Goal: Book appointment/travel/reservation

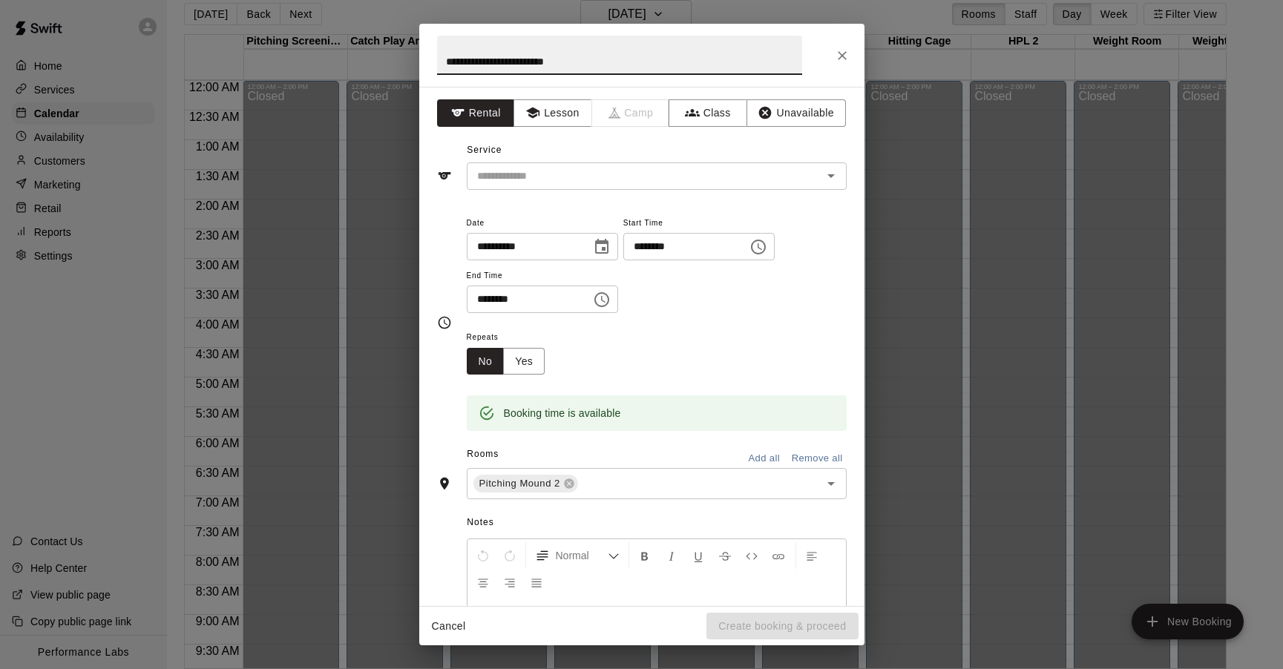
scroll to position [784, 2]
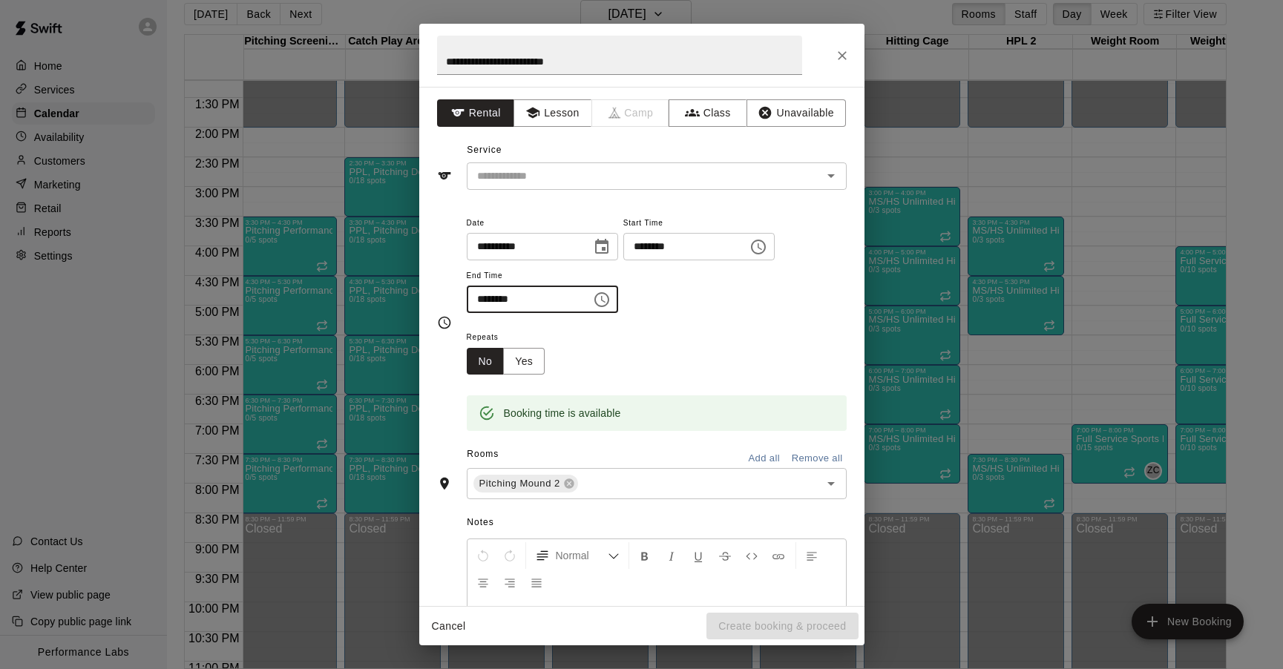
click at [501, 300] on input "********" at bounding box center [524, 299] width 114 height 27
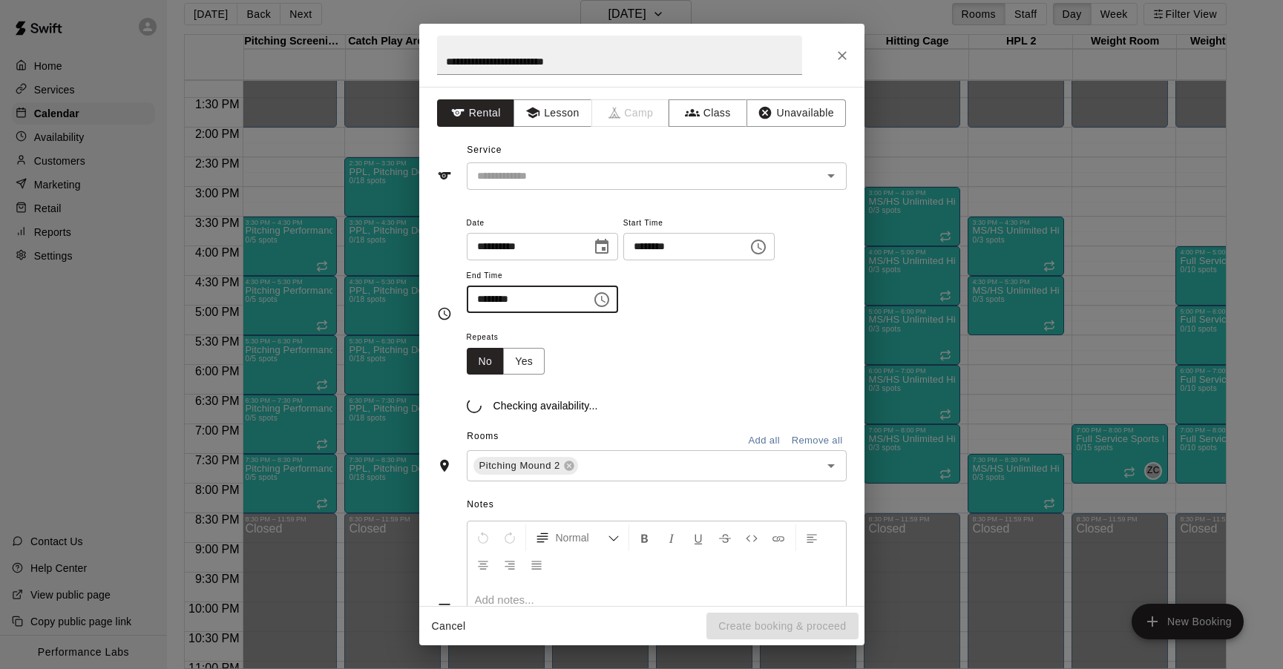
type input "********"
click at [701, 361] on div "Repeats No Yes" at bounding box center [657, 351] width 380 height 47
click at [838, 58] on icon "Close" at bounding box center [842, 55] width 9 height 9
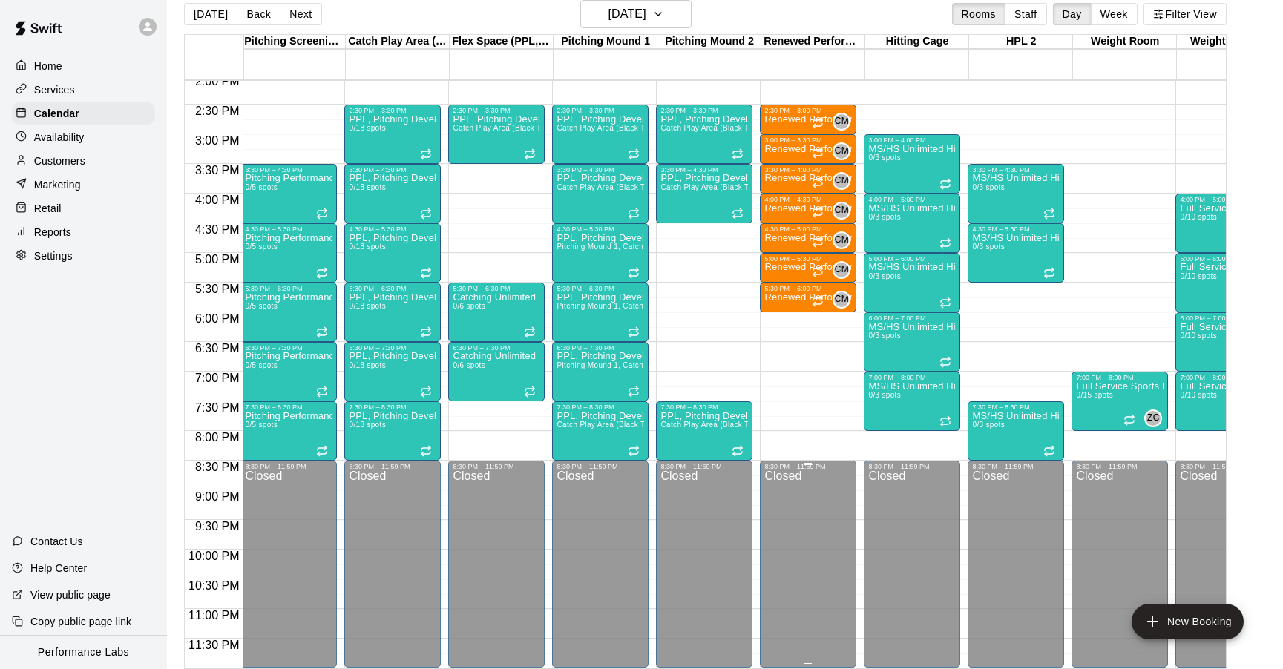
scroll to position [0, 0]
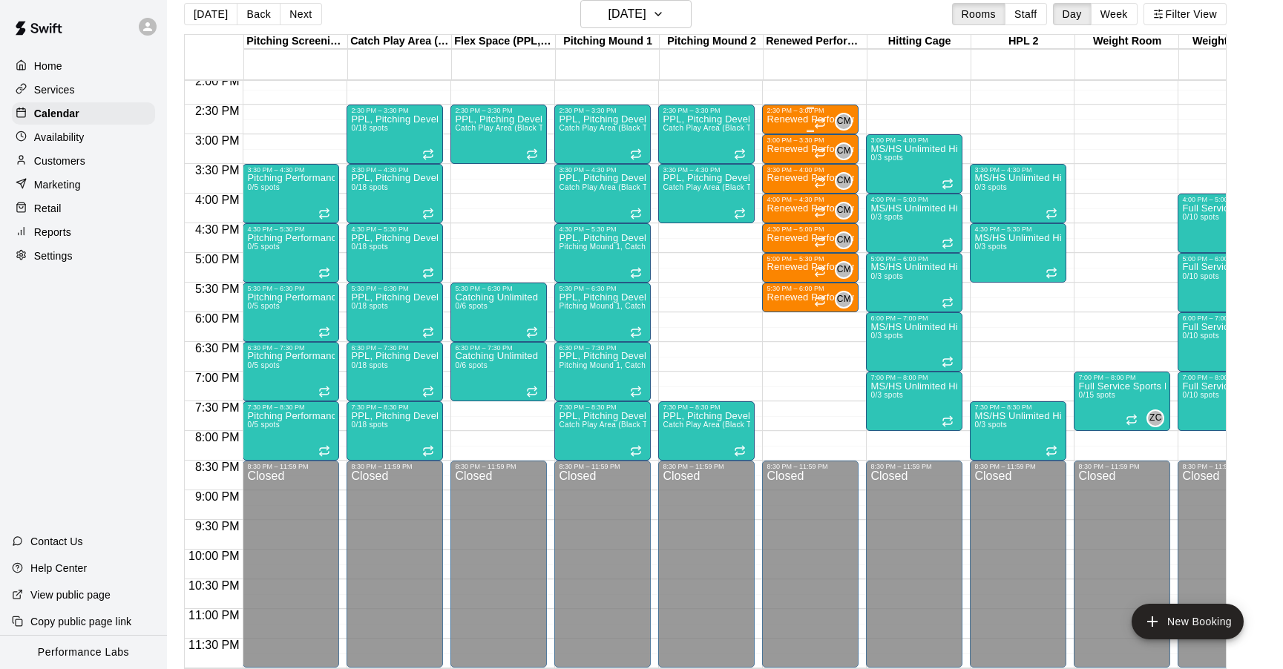
click at [830, 124] on div "CM 0" at bounding box center [833, 122] width 39 height 18
click at [835, 166] on img "edit" at bounding box center [830, 162] width 17 height 17
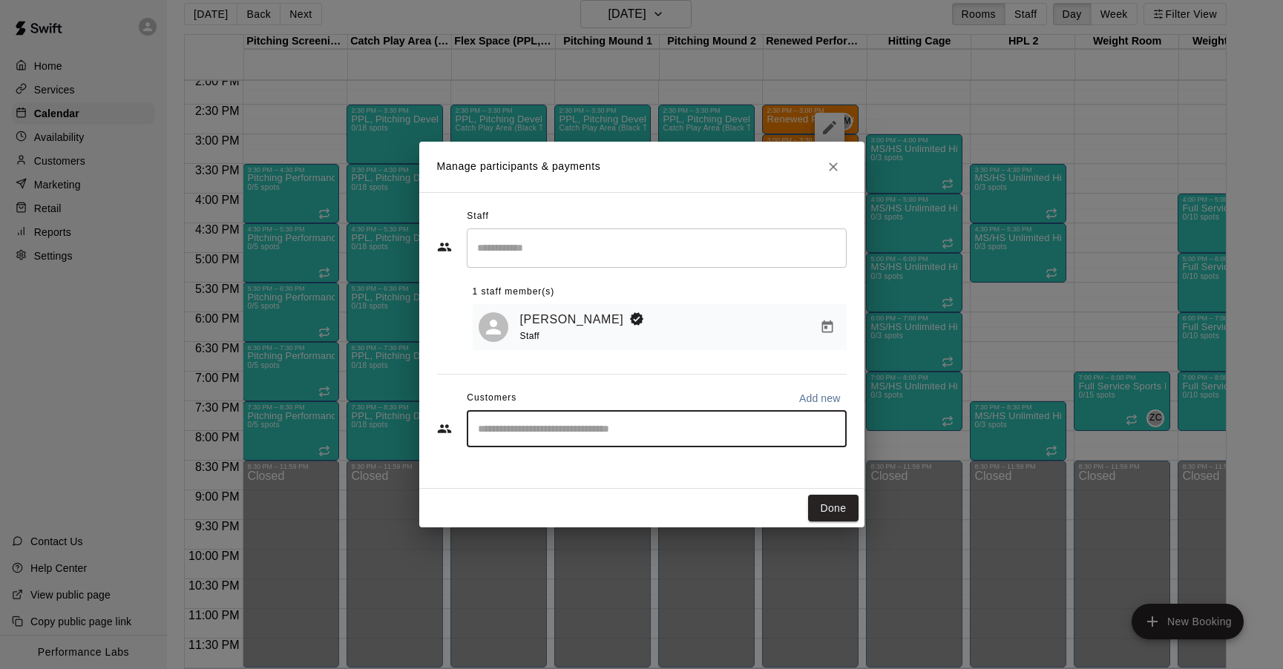
click at [614, 435] on input "Start typing to search customers..." at bounding box center [656, 429] width 367 height 15
click at [827, 165] on icon "Close" at bounding box center [833, 167] width 15 height 15
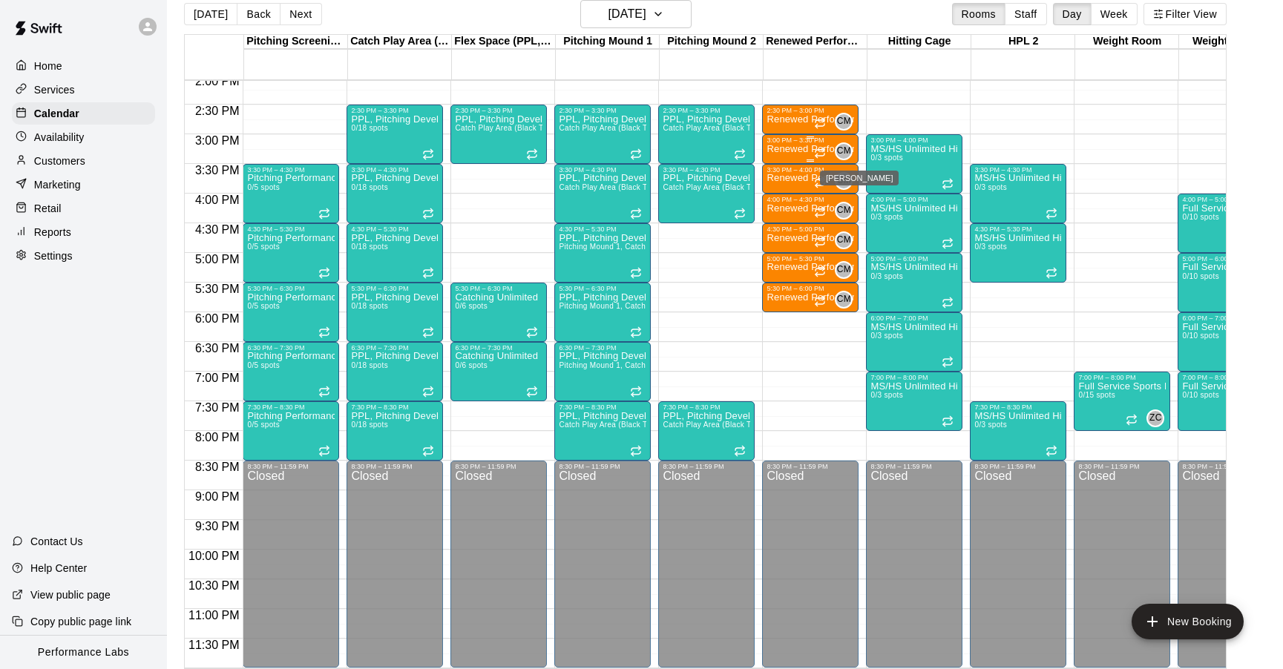
click at [844, 149] on span "CM" at bounding box center [844, 151] width 14 height 15
click at [853, 194] on img "edit" at bounding box center [852, 194] width 17 height 17
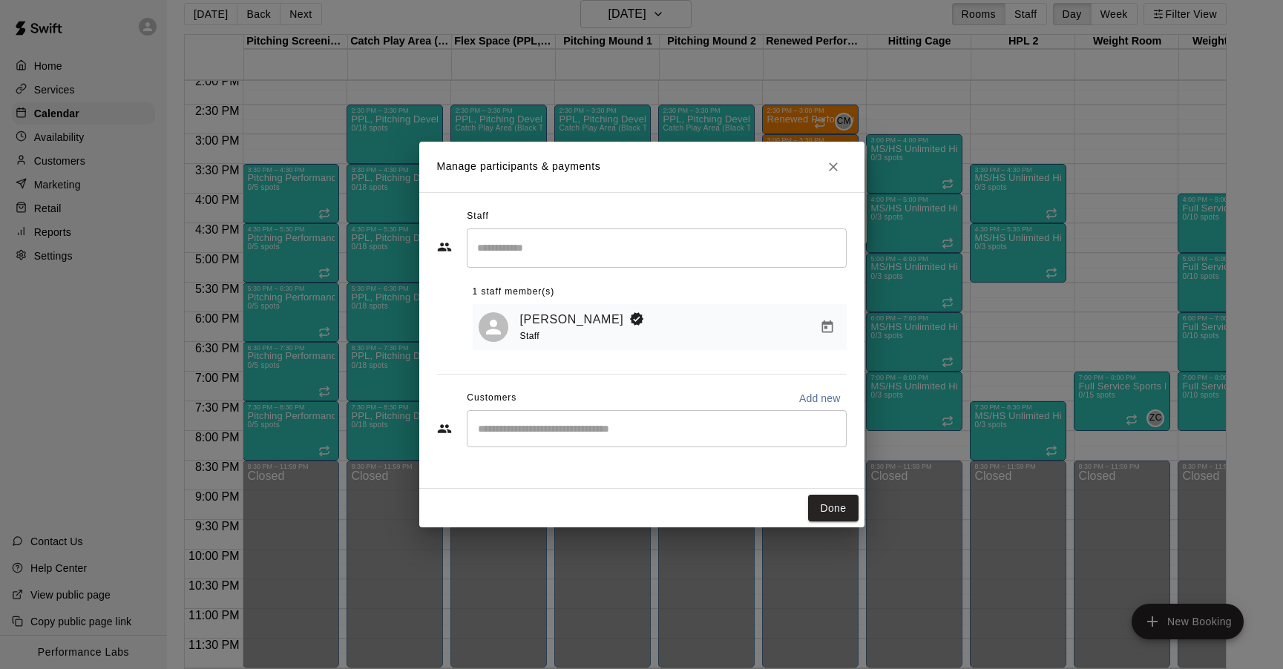
click at [536, 424] on input "Start typing to search customers..." at bounding box center [656, 429] width 367 height 15
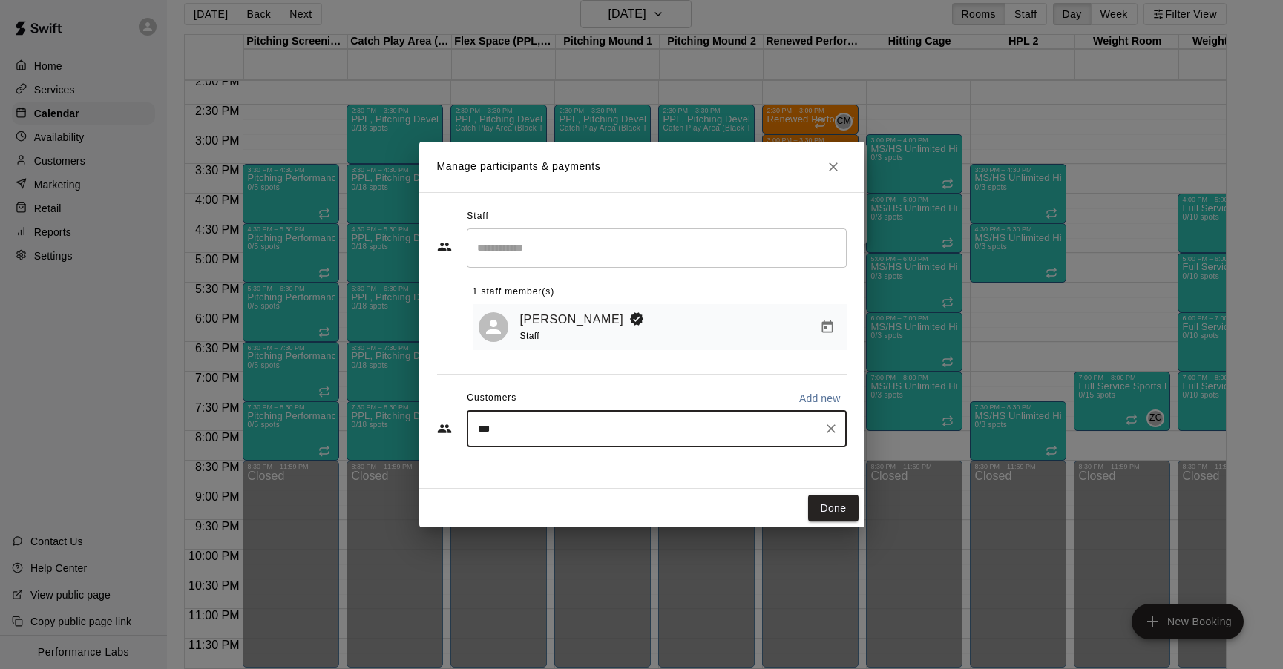
type input "**"
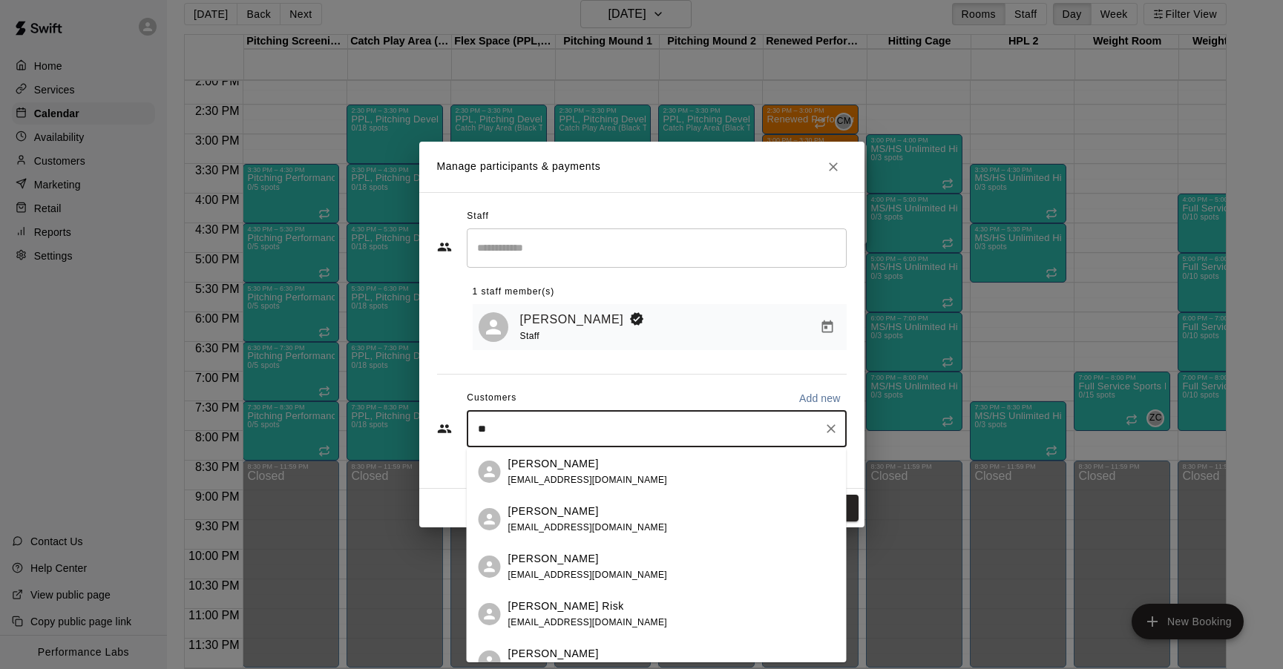
click at [548, 473] on div "[PERSON_NAME] [EMAIL_ADDRESS][DOMAIN_NAME]" at bounding box center [588, 472] width 160 height 32
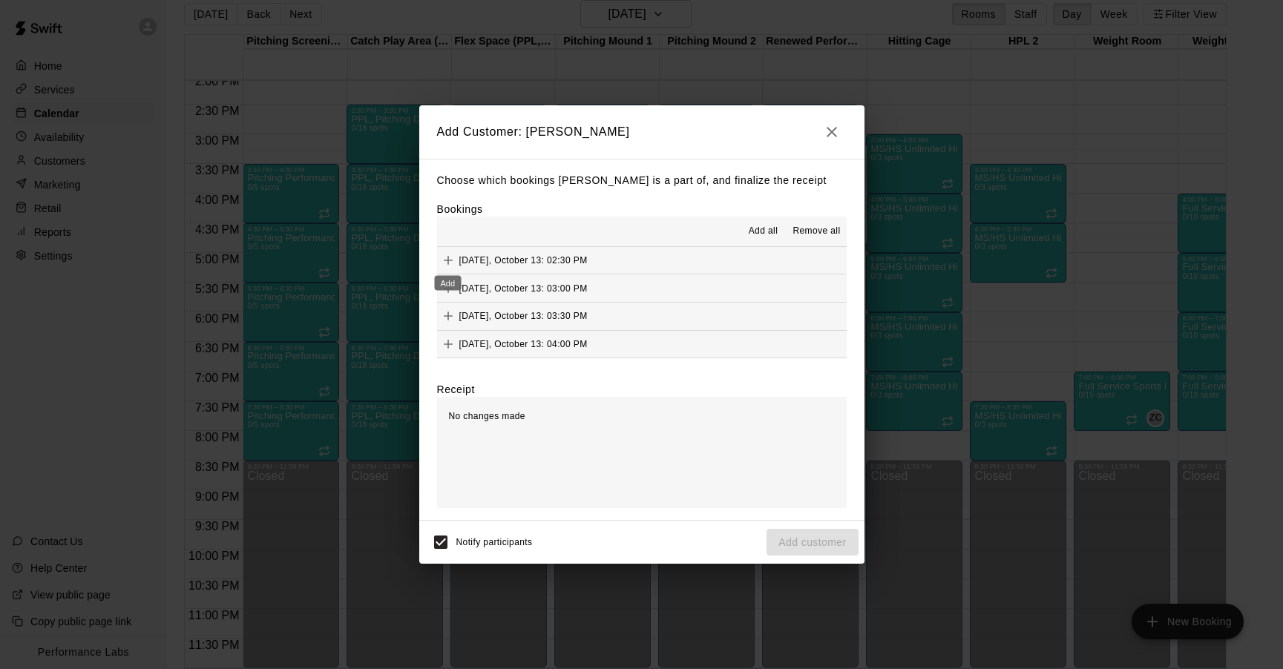
click at [448, 256] on icon "Add" at bounding box center [448, 260] width 15 height 15
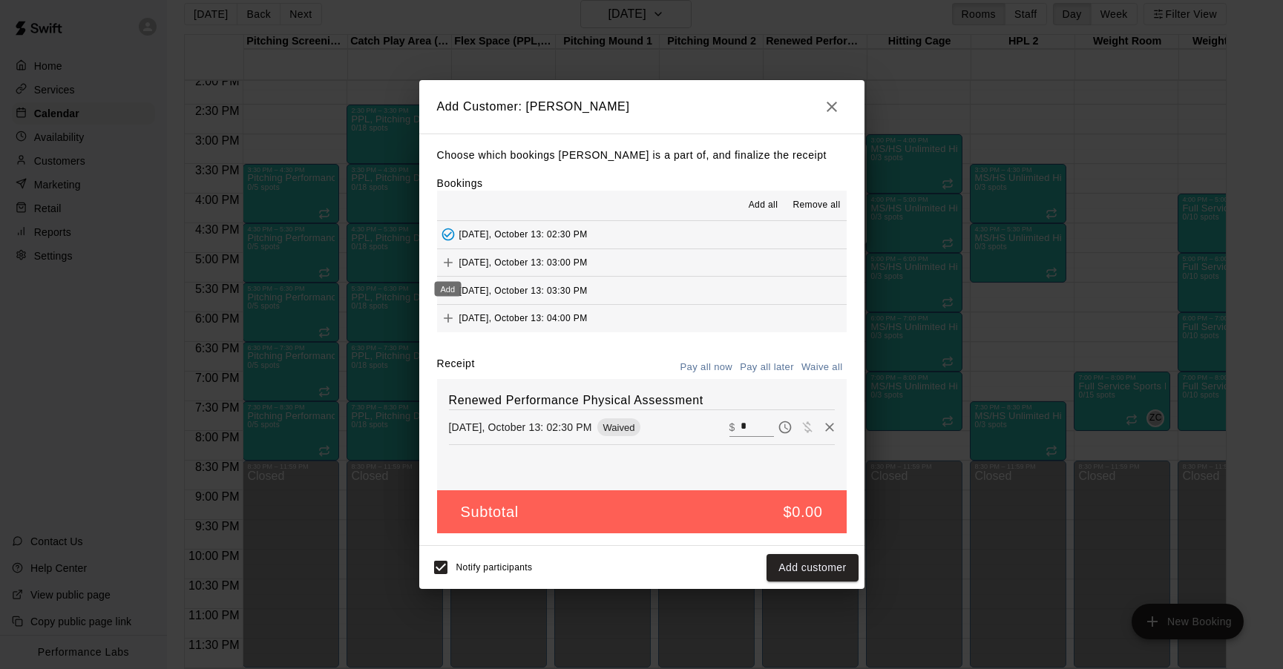
click at [446, 263] on icon "Add" at bounding box center [448, 262] width 15 height 15
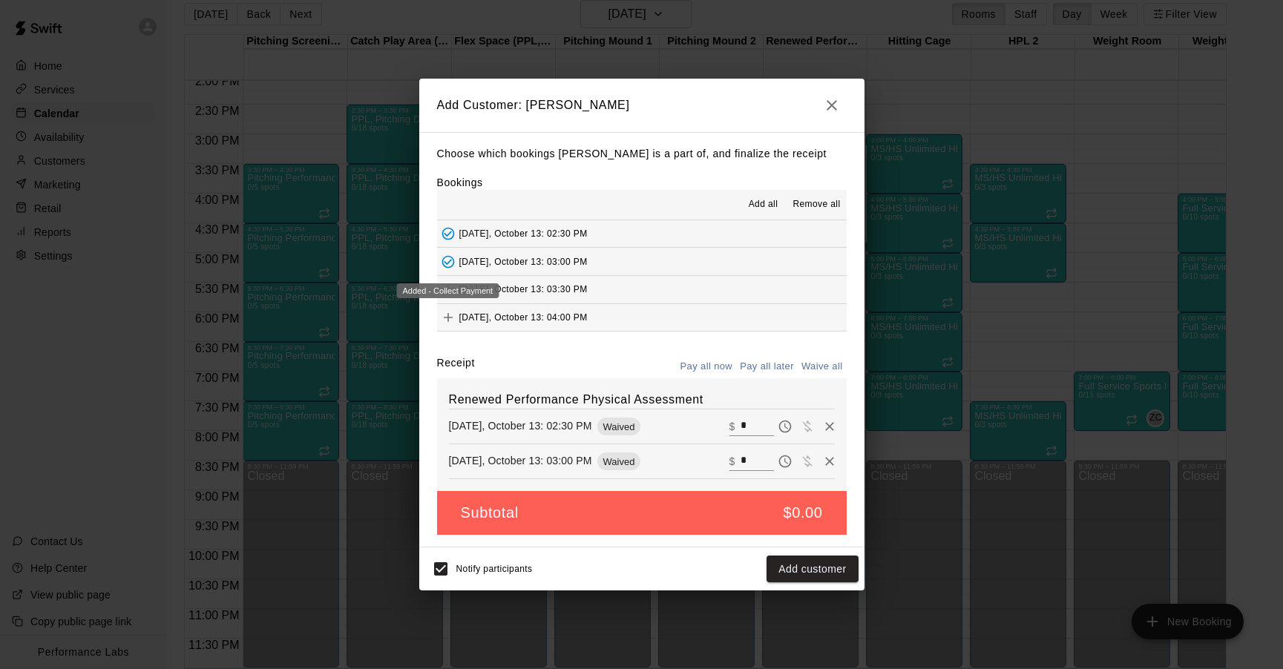
click at [447, 287] on div "Added - Collect Payment" at bounding box center [448, 290] width 102 height 15
click at [447, 232] on icon "Added - Collect Payment" at bounding box center [448, 233] width 15 height 15
click at [451, 222] on button "[DATE], October 13: 02:30 PM" at bounding box center [642, 233] width 410 height 27
click at [447, 240] on icon "Added - Collect Payment" at bounding box center [448, 234] width 13 height 13
click at [832, 426] on icon "Remove" at bounding box center [829, 426] width 15 height 15
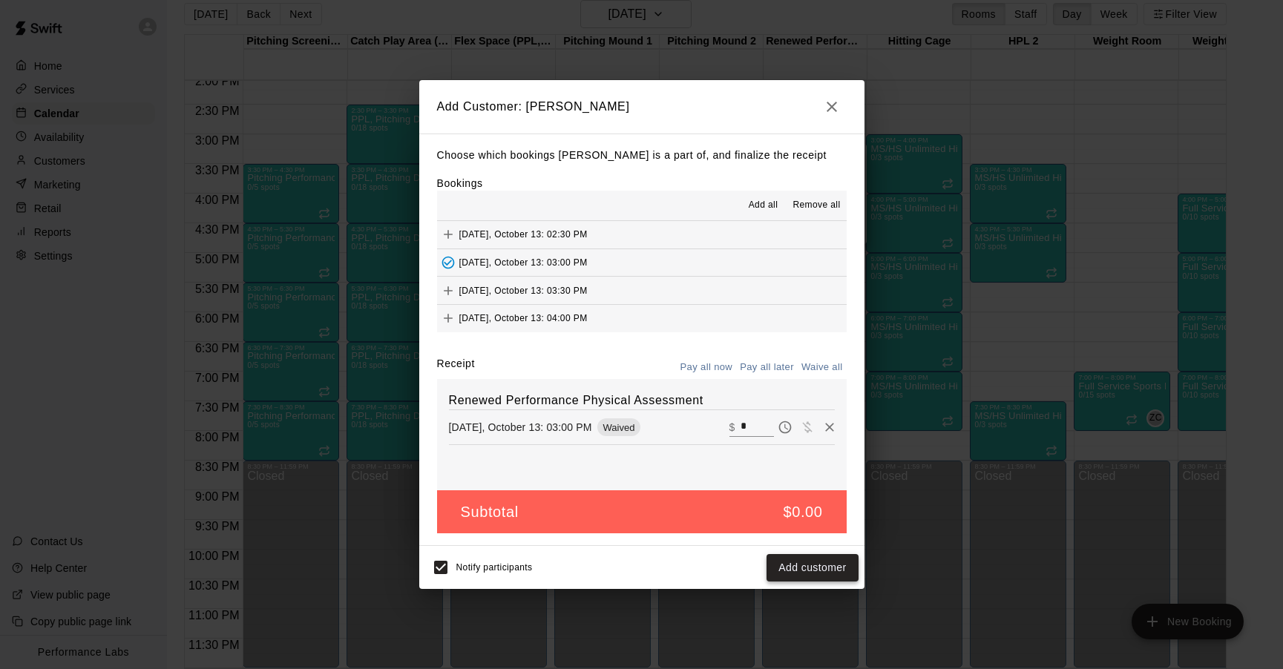
click at [821, 565] on button "Add customer" at bounding box center [812, 567] width 91 height 27
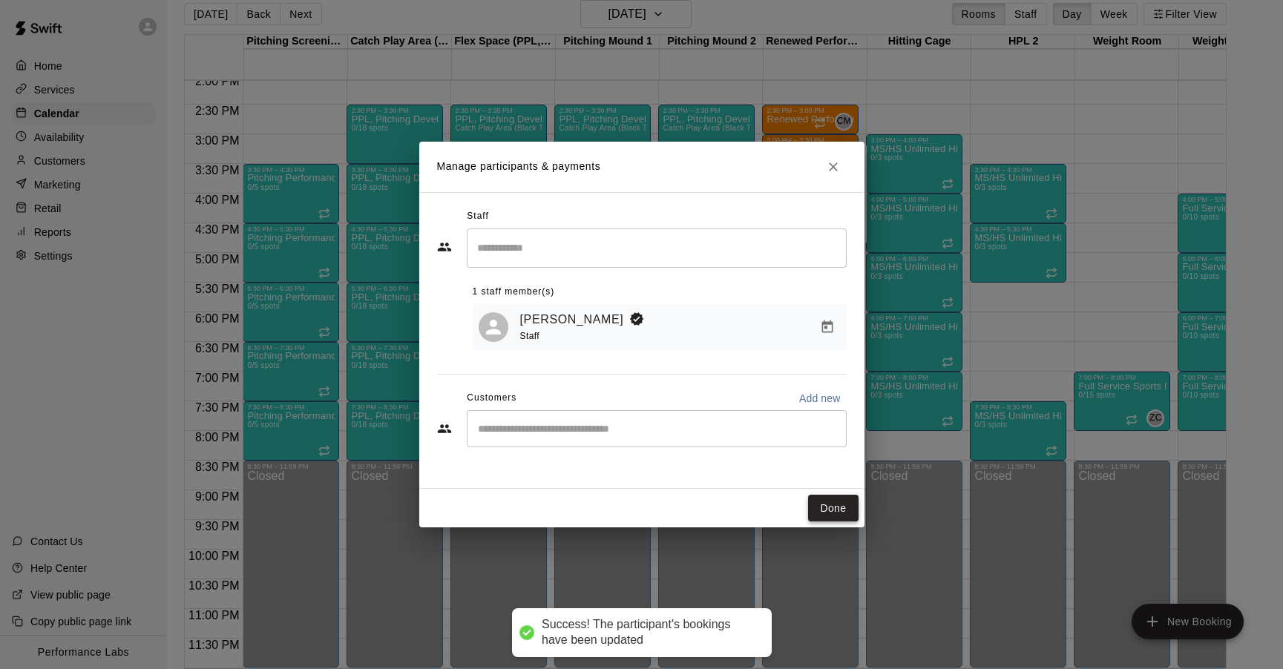
click at [833, 507] on button "Done" at bounding box center [833, 508] width 50 height 27
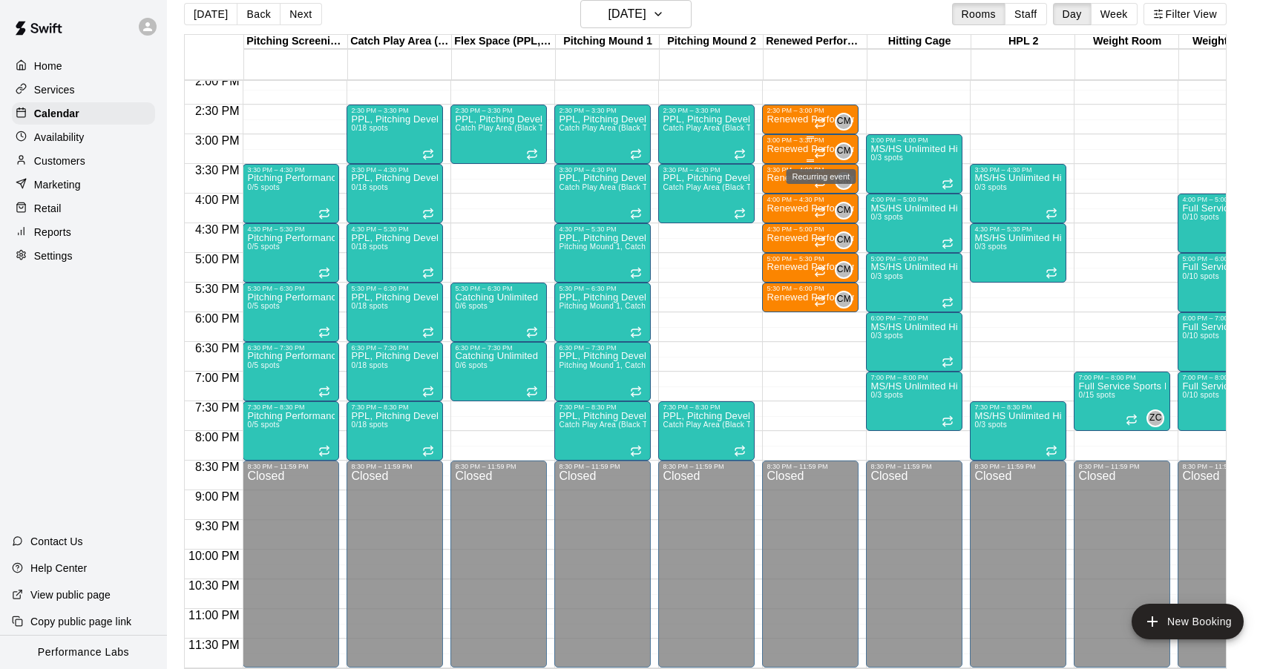
click at [820, 154] on icon "Recurring event" at bounding box center [820, 153] width 12 height 12
click at [829, 200] on img "edit" at bounding box center [830, 196] width 17 height 17
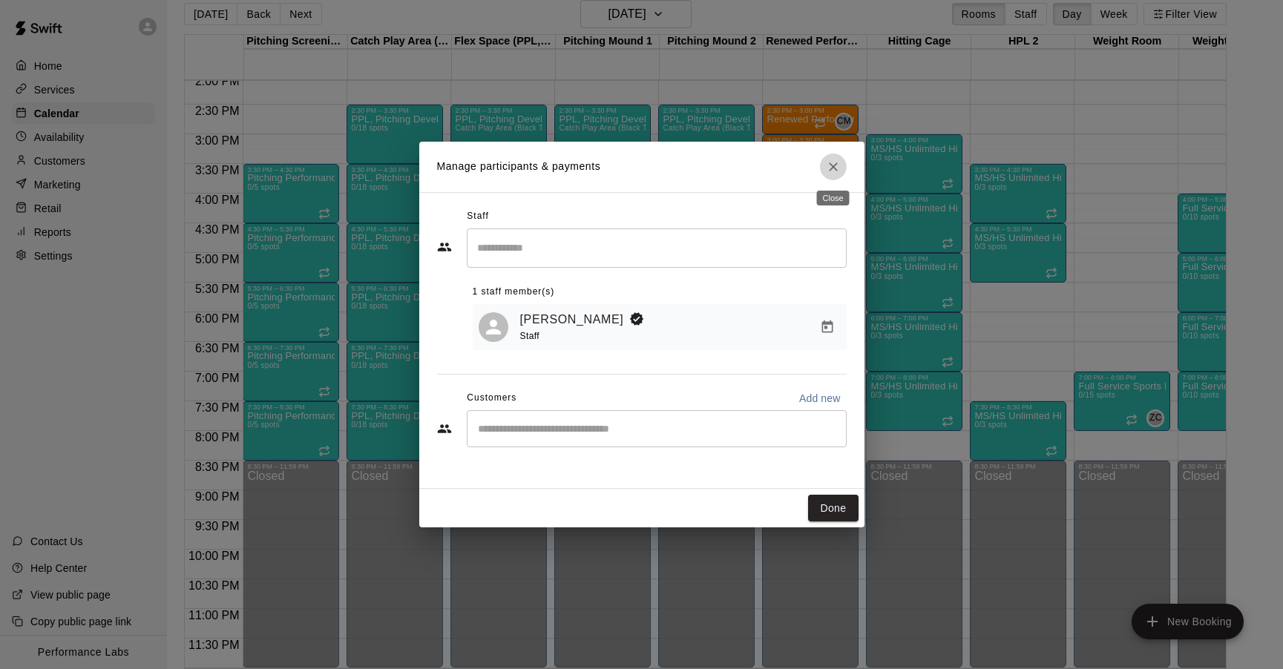
click at [836, 171] on icon "Close" at bounding box center [833, 167] width 15 height 15
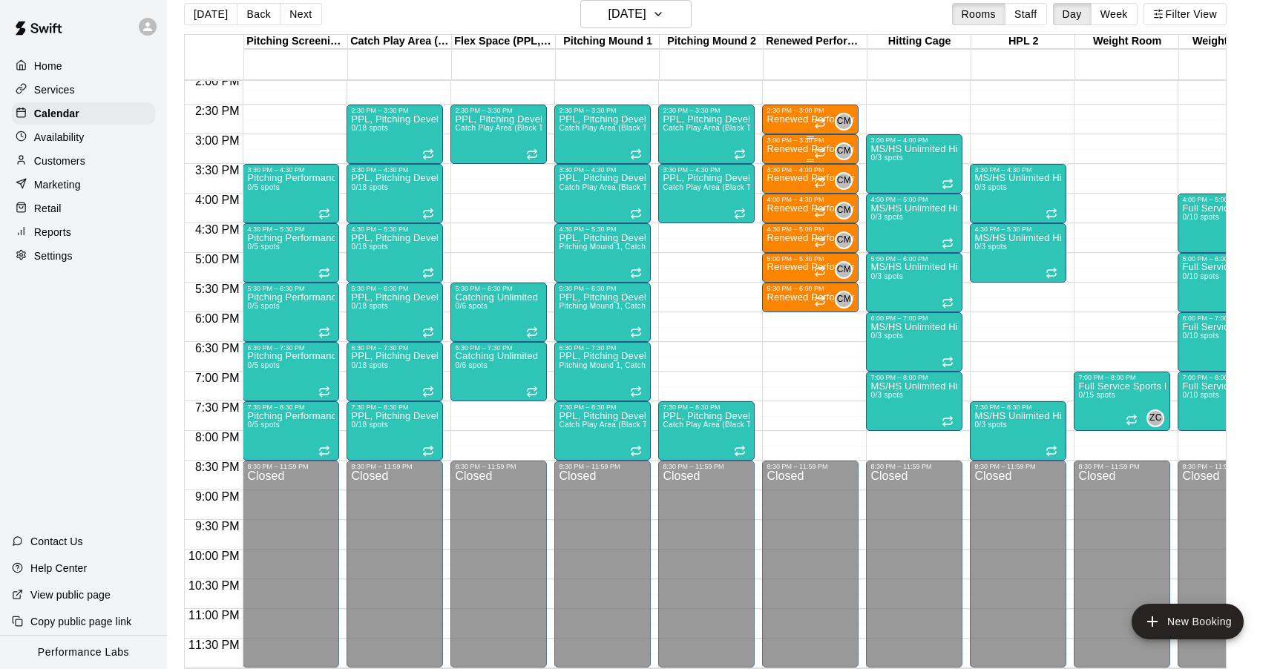
click at [796, 149] on p "Renewed Performance Physical Assessment" at bounding box center [811, 149] width 88 height 0
click at [637, 19] on div at bounding box center [641, 334] width 1283 height 669
click at [646, 19] on h6 "[DATE]" at bounding box center [627, 14] width 38 height 21
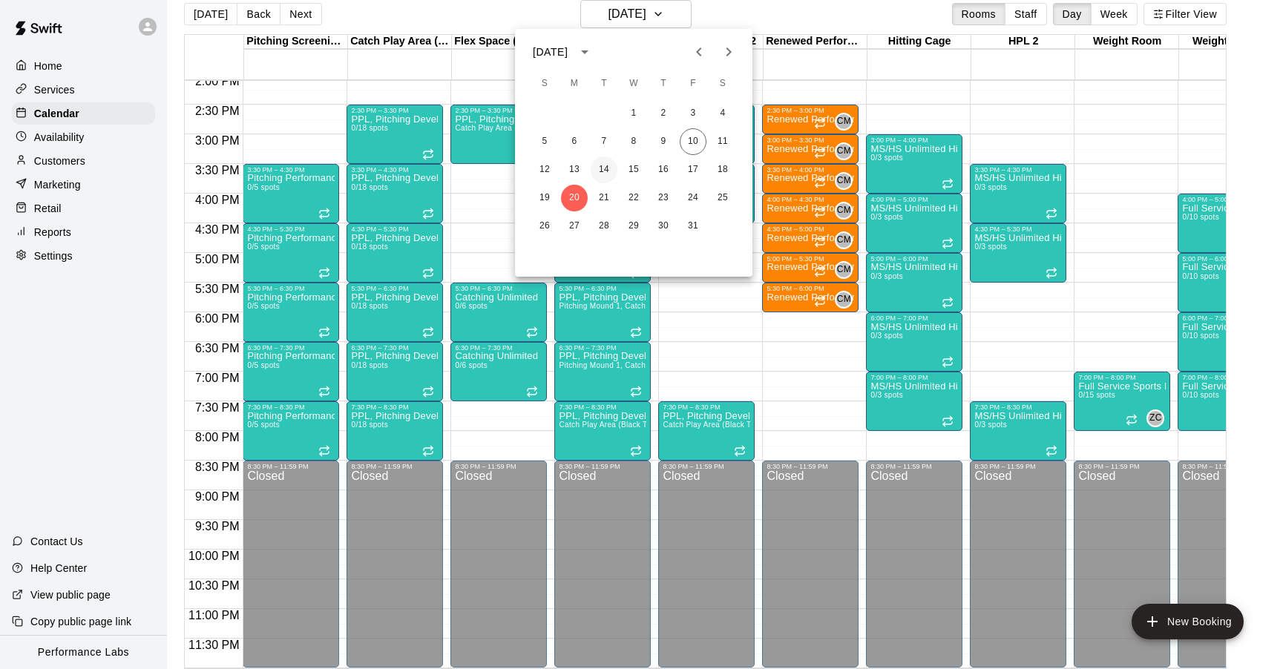
click at [600, 177] on button "14" at bounding box center [604, 170] width 27 height 27
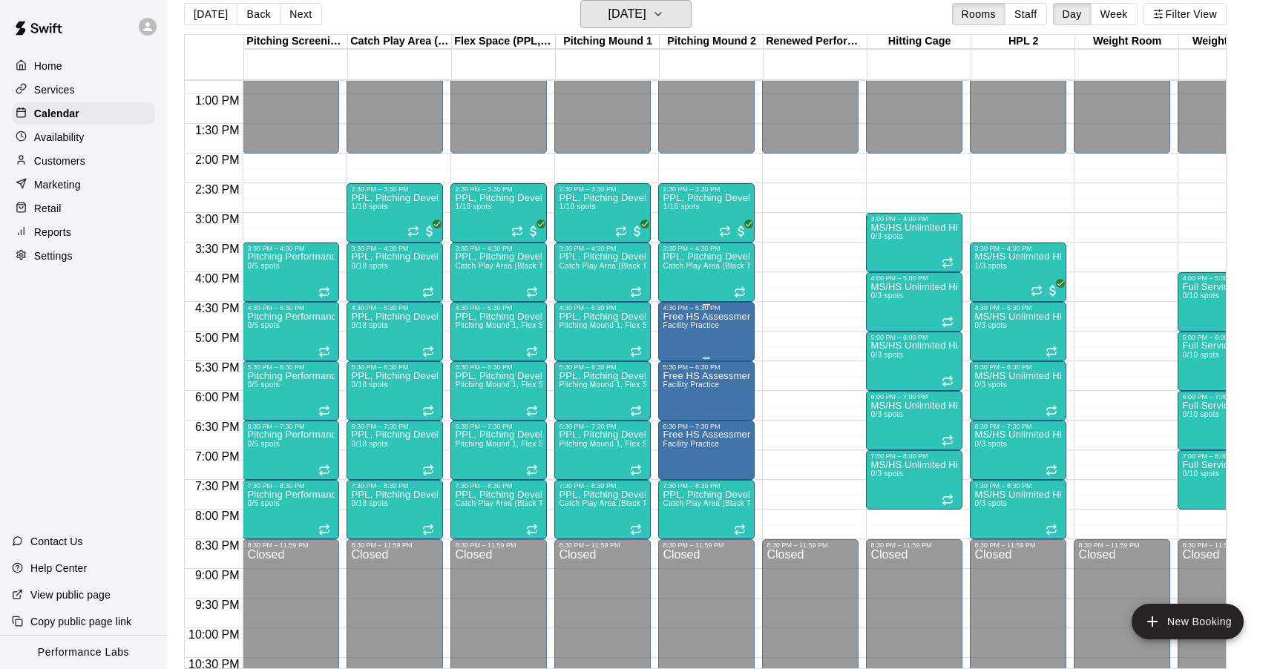
scroll to position [757, 0]
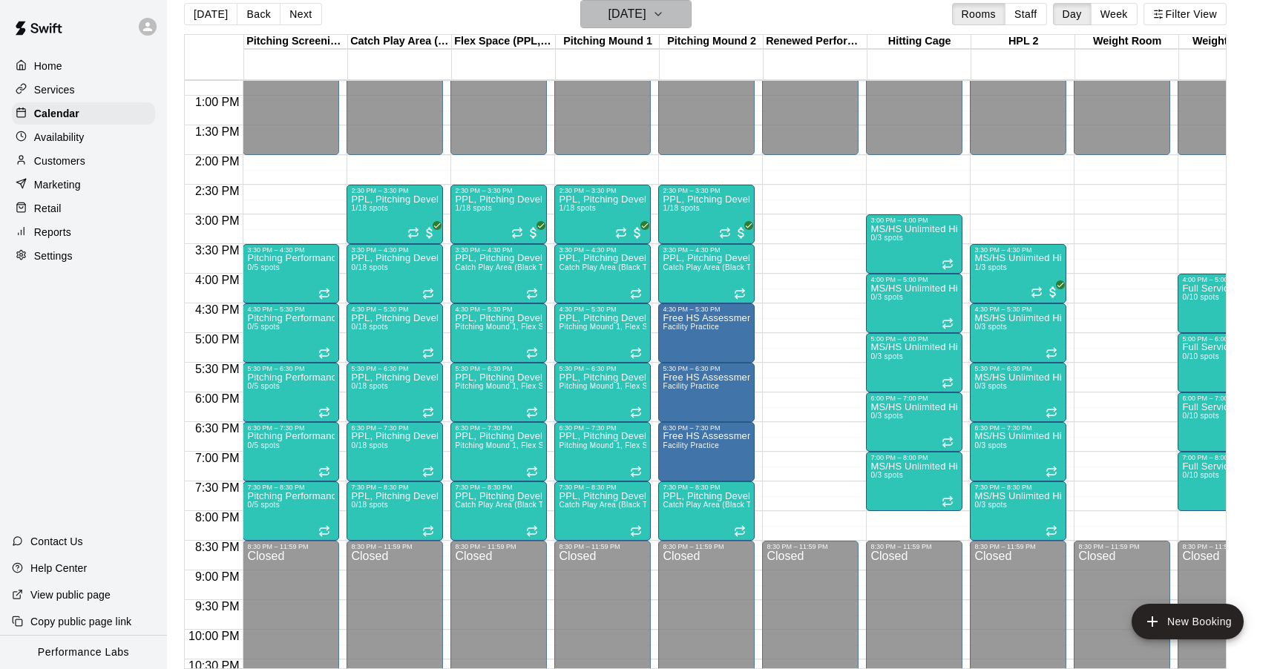
click at [646, 21] on h6 "[DATE]" at bounding box center [627, 14] width 38 height 21
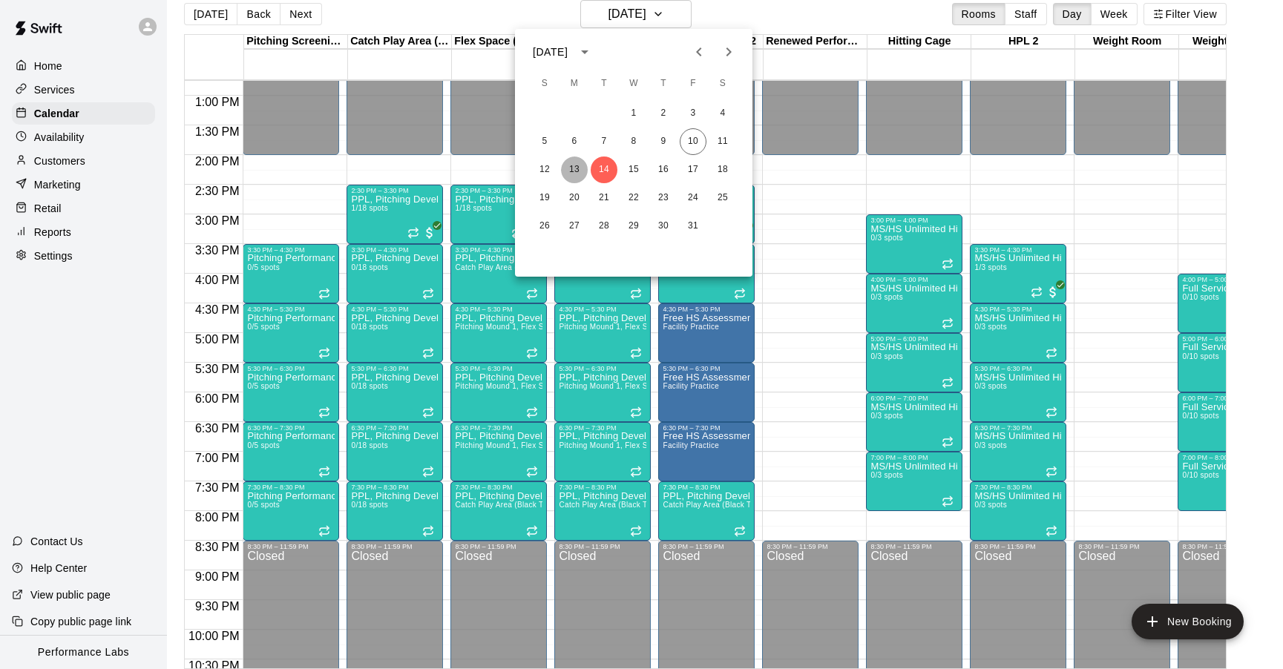
click at [573, 168] on button "13" at bounding box center [574, 170] width 27 height 27
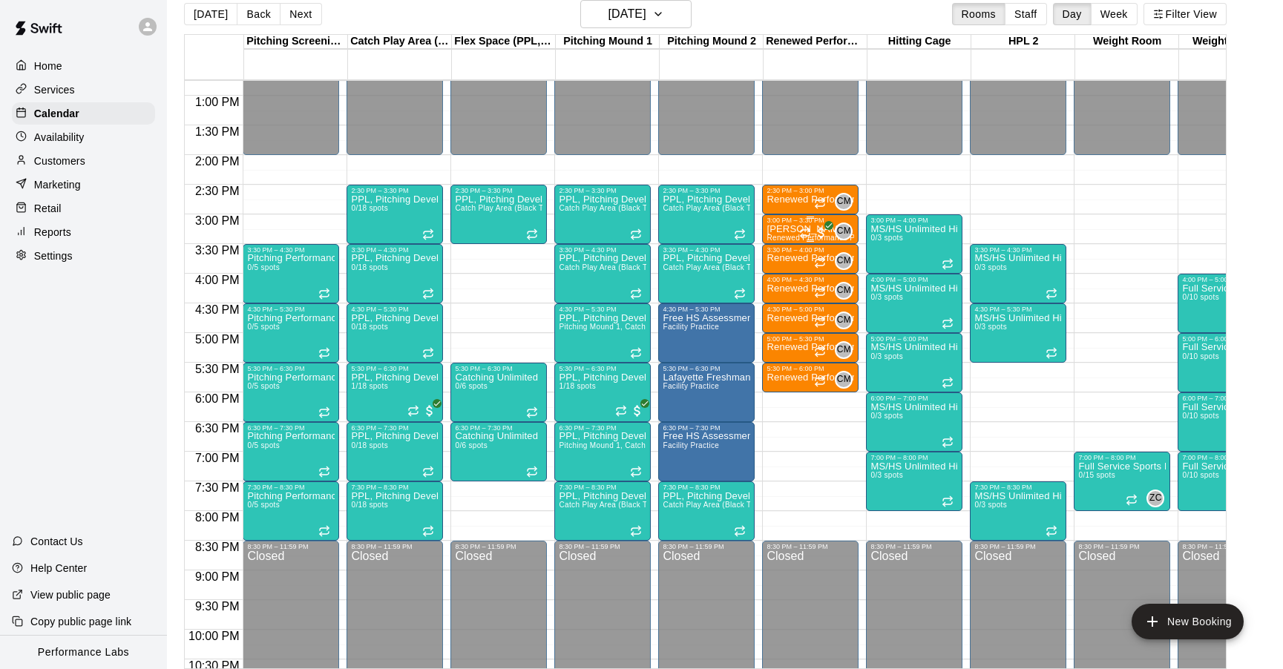
click at [813, 230] on div at bounding box center [814, 233] width 30 height 15
click at [818, 274] on img "edit" at bounding box center [815, 276] width 17 height 17
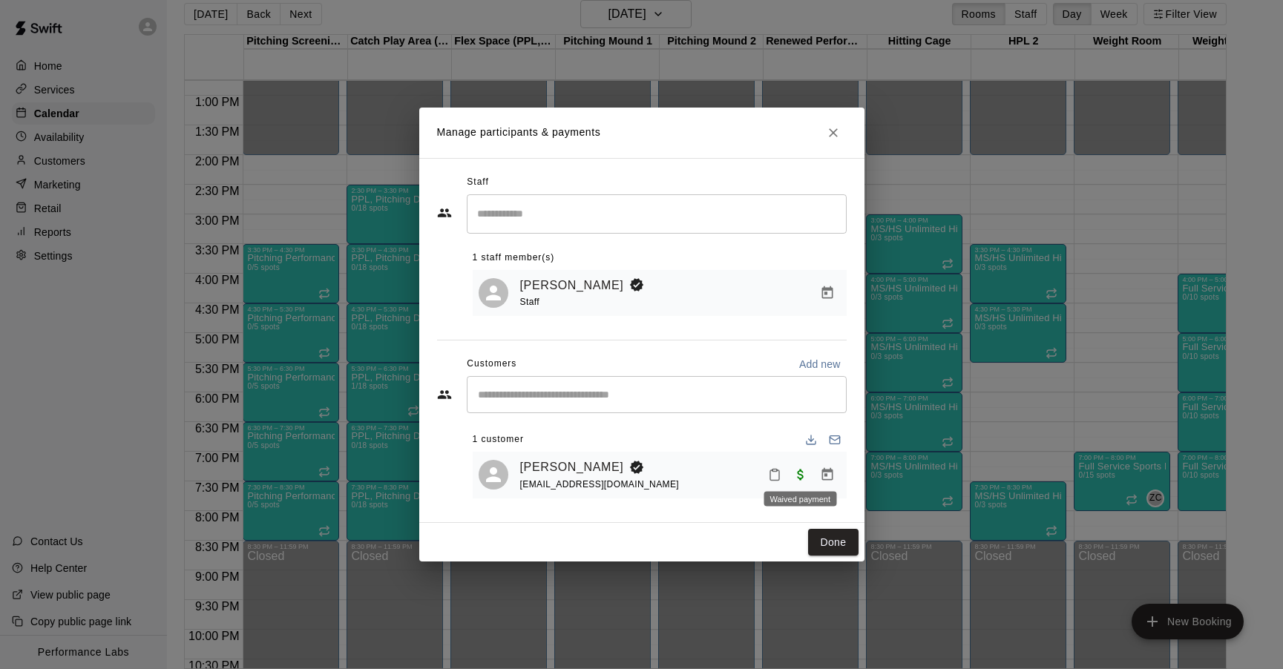
click at [801, 475] on span "Waived payment" at bounding box center [800, 474] width 27 height 13
click at [825, 478] on icon "Manage bookings & payment" at bounding box center [827, 475] width 15 height 15
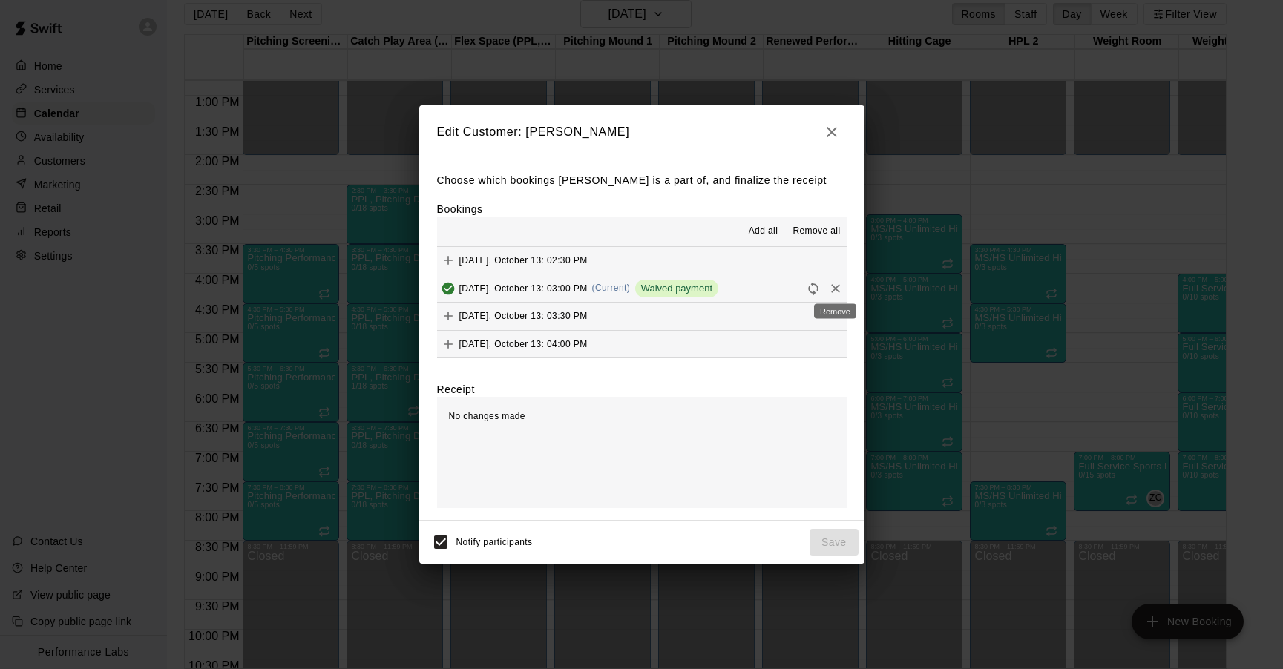
click at [833, 287] on icon "Remove" at bounding box center [835, 288] width 15 height 15
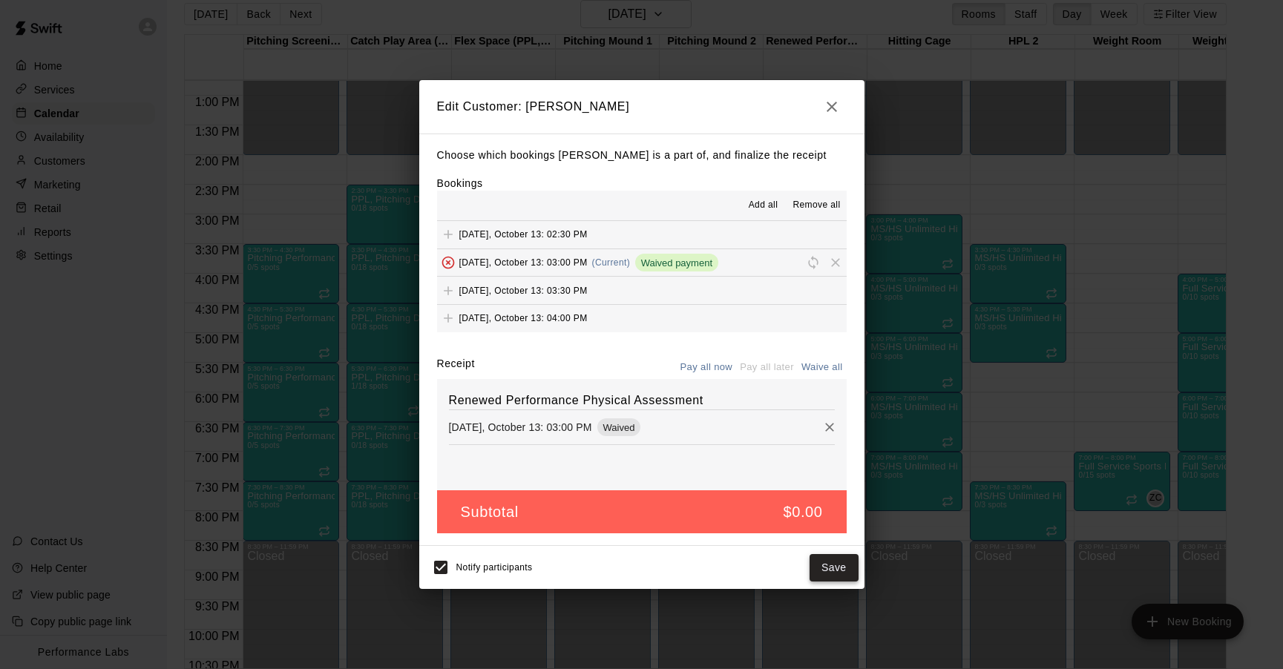
click at [828, 567] on button "Save" at bounding box center [834, 567] width 49 height 27
click at [831, 427] on icon "Remove" at bounding box center [829, 427] width 15 height 15
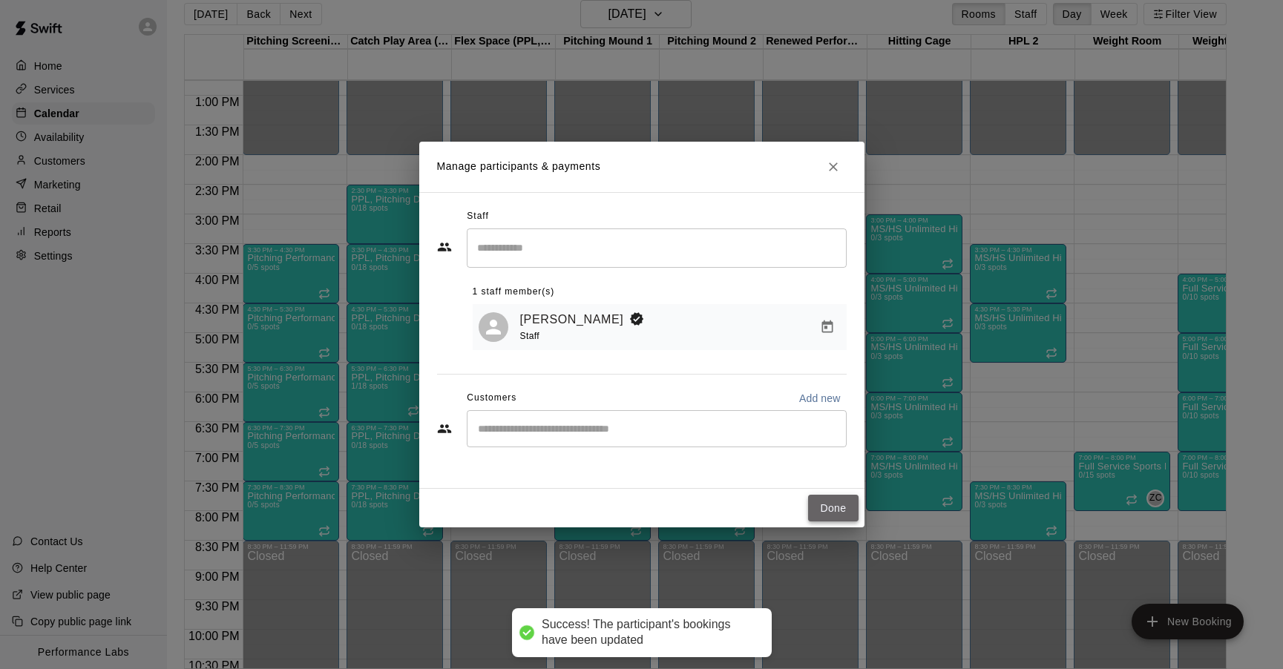
click at [825, 510] on button "Done" at bounding box center [833, 508] width 50 height 27
